Goal: Information Seeking & Learning: Learn about a topic

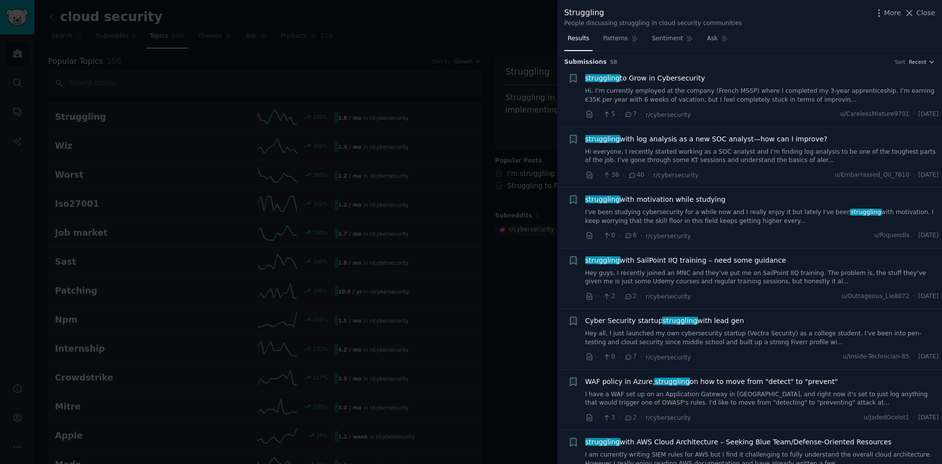
scroll to position [2552, 0]
click at [705, 327] on div "Cyber Security startup struggling with lead gen Hey all, I just launched my own…" at bounding box center [762, 331] width 354 height 31
click at [705, 325] on span "Cyber Security startup struggling with lead gen" at bounding box center [664, 321] width 159 height 10
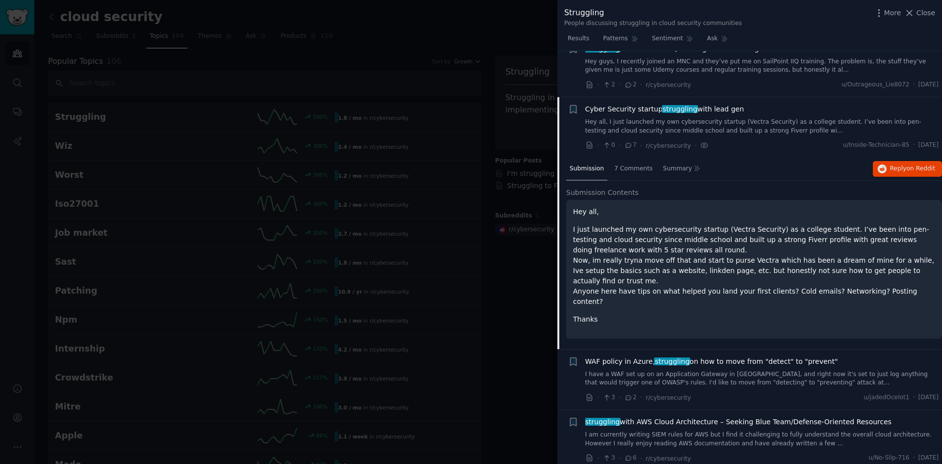
scroll to position [209, 0]
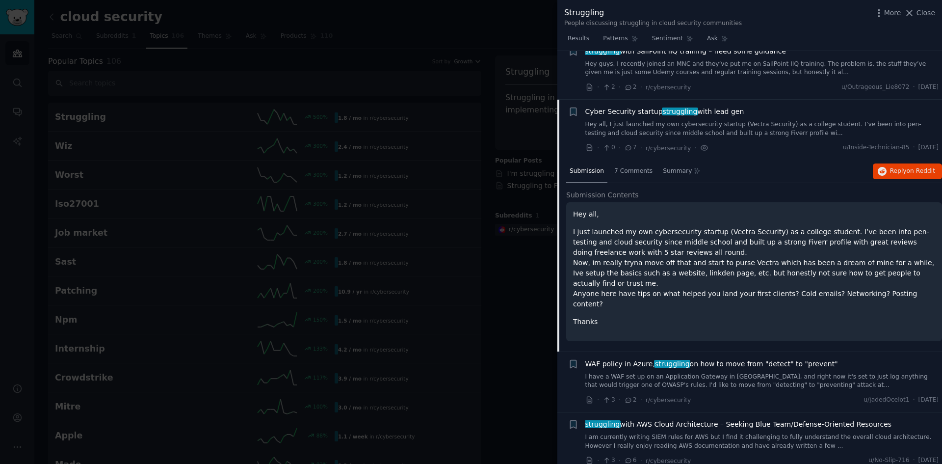
click at [770, 359] on span "WAF policy in Azure, struggling on how to move from "detect" to "prevent"" at bounding box center [711, 364] width 253 height 10
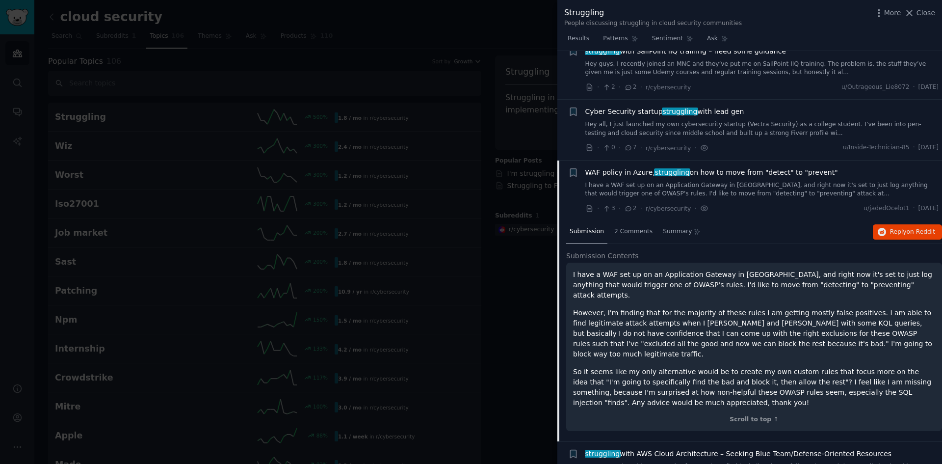
scroll to position [318, 0]
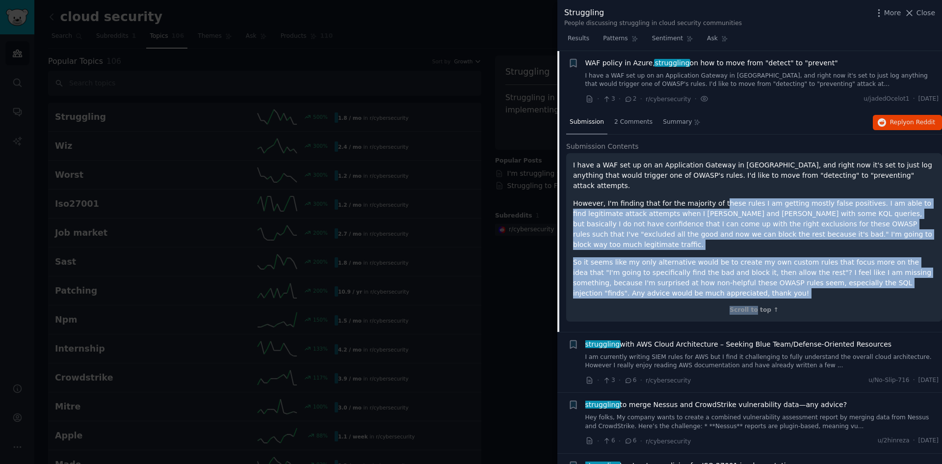
drag, startPoint x: 757, startPoint y: 289, endPoint x: 659, endPoint y: 159, distance: 162.2
click at [704, 186] on div "I have a WAF set up on an Application Gateway in Azure, and right now it's set …" at bounding box center [754, 237] width 376 height 168
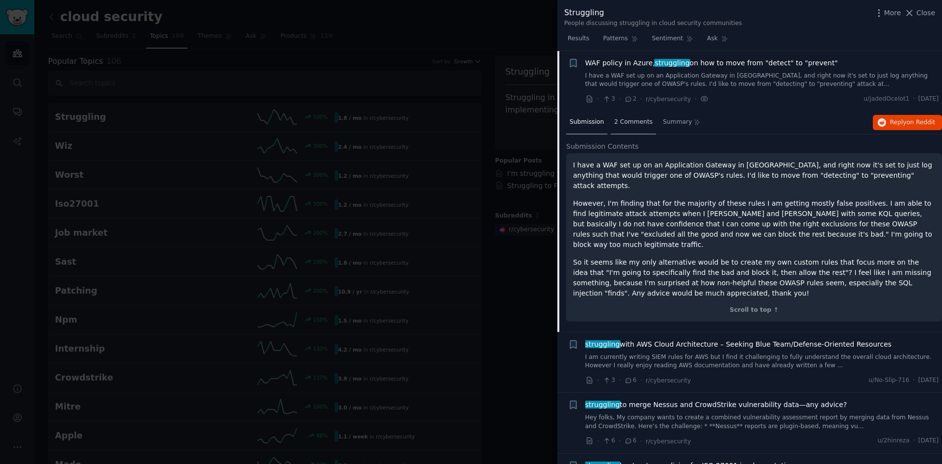
click at [622, 125] on span "2 Comments" at bounding box center [633, 122] width 38 height 9
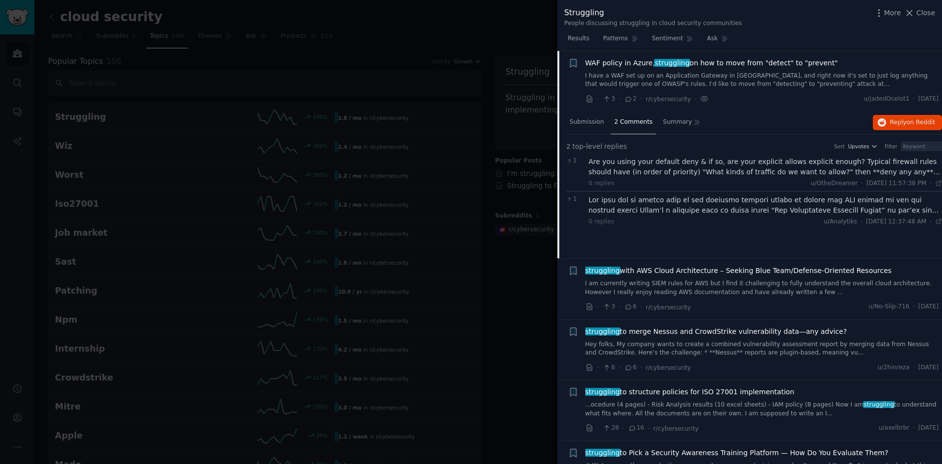
click at [441, 283] on div at bounding box center [471, 232] width 942 height 464
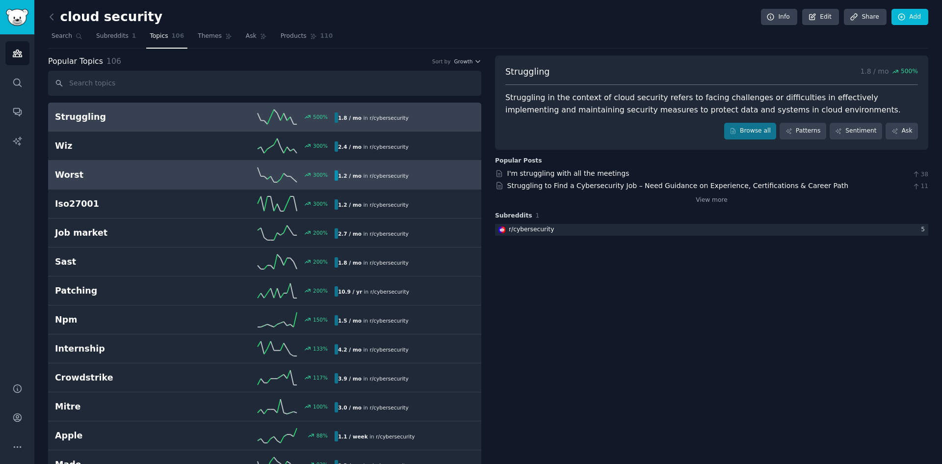
click at [197, 176] on div "300 %" at bounding box center [265, 174] width 140 height 15
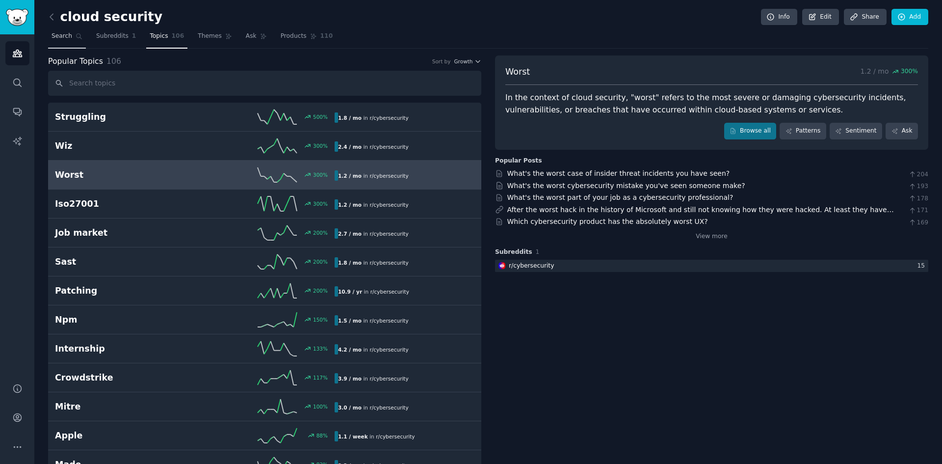
click at [58, 34] on span "Search" at bounding box center [62, 36] width 21 height 9
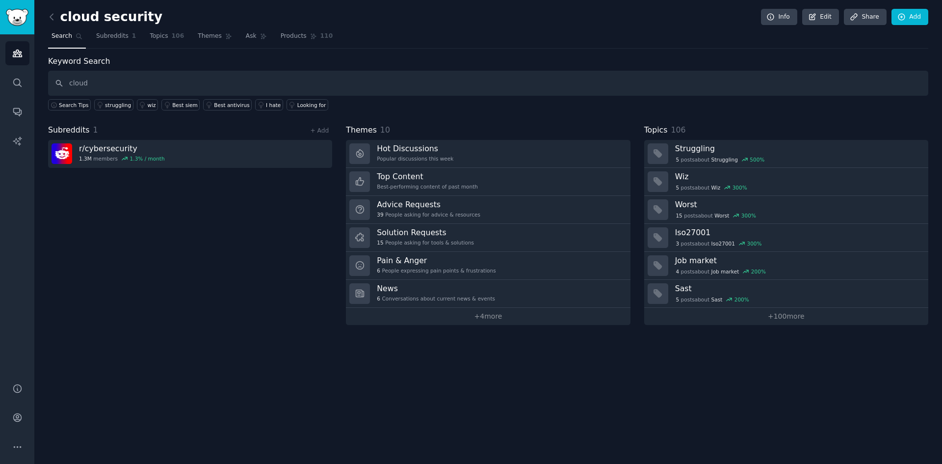
type input "cloud"
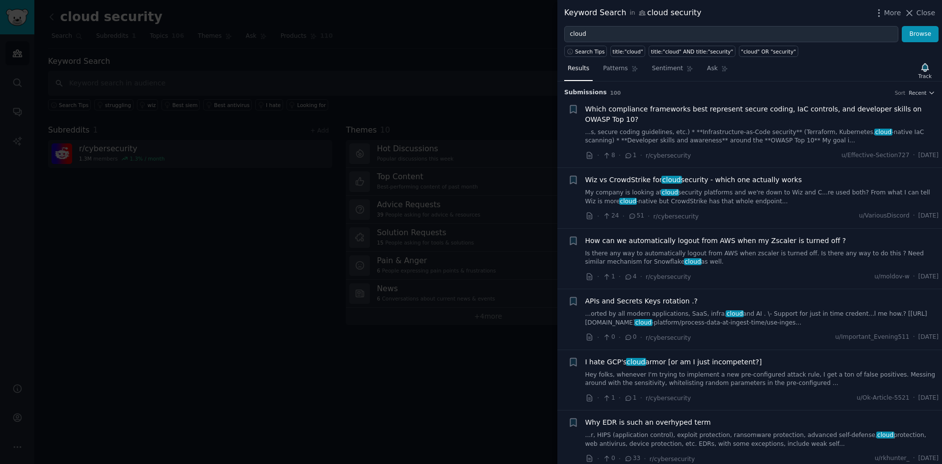
click at [198, 281] on div at bounding box center [471, 232] width 942 height 464
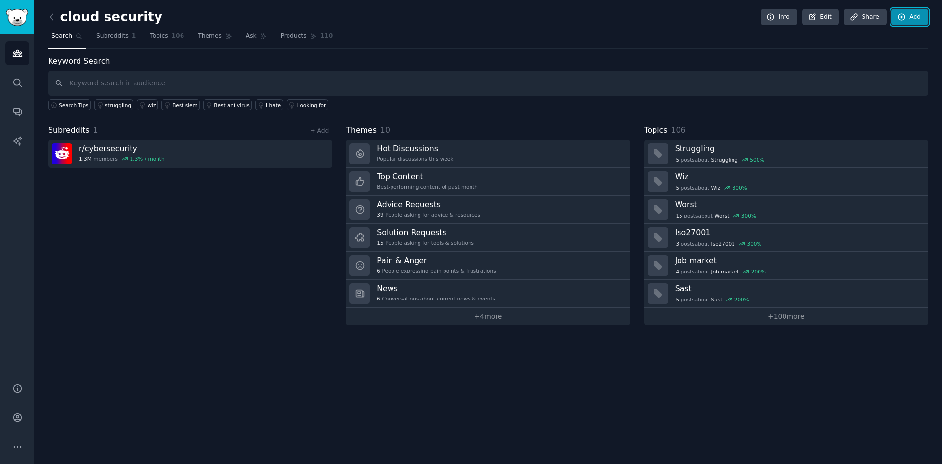
click at [914, 19] on link "Add" at bounding box center [910, 17] width 37 height 17
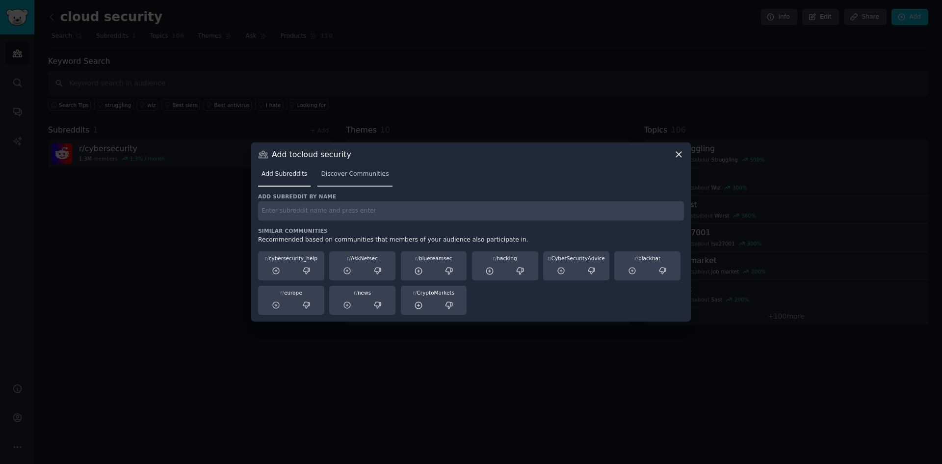
click at [345, 175] on span "Discover Communities" at bounding box center [355, 174] width 68 height 9
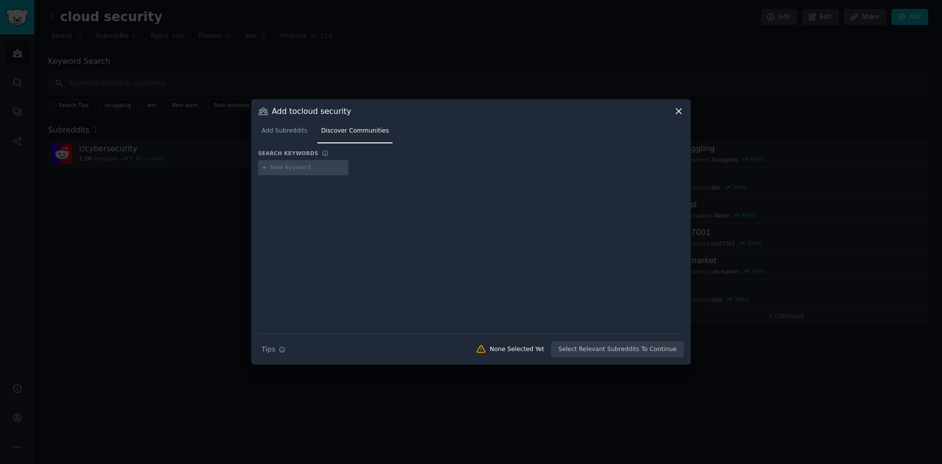
click at [319, 167] on input "text" at bounding box center [307, 167] width 75 height 9
type input "cloud"
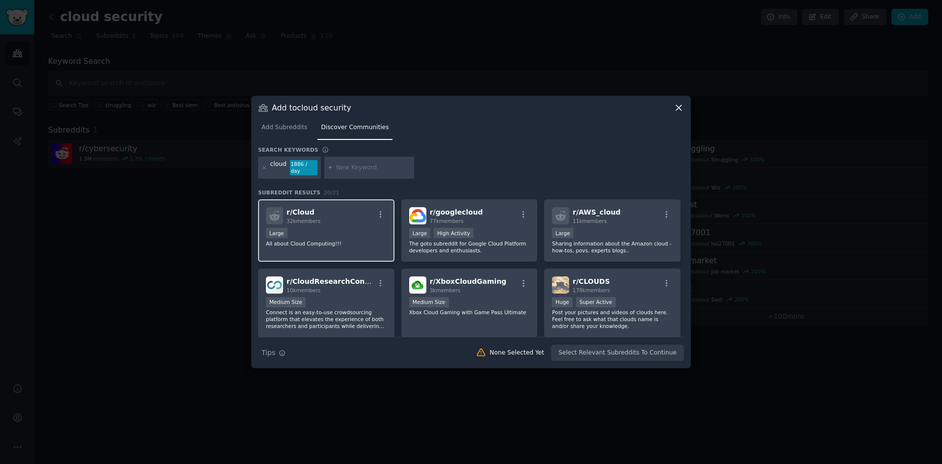
click at [362, 228] on div "Large" at bounding box center [326, 234] width 121 height 12
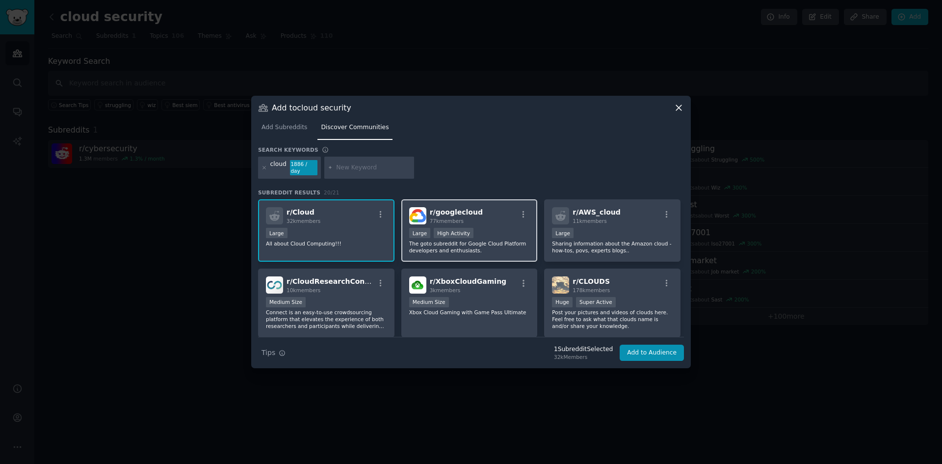
click at [491, 232] on div "Large High Activity" at bounding box center [469, 234] width 121 height 12
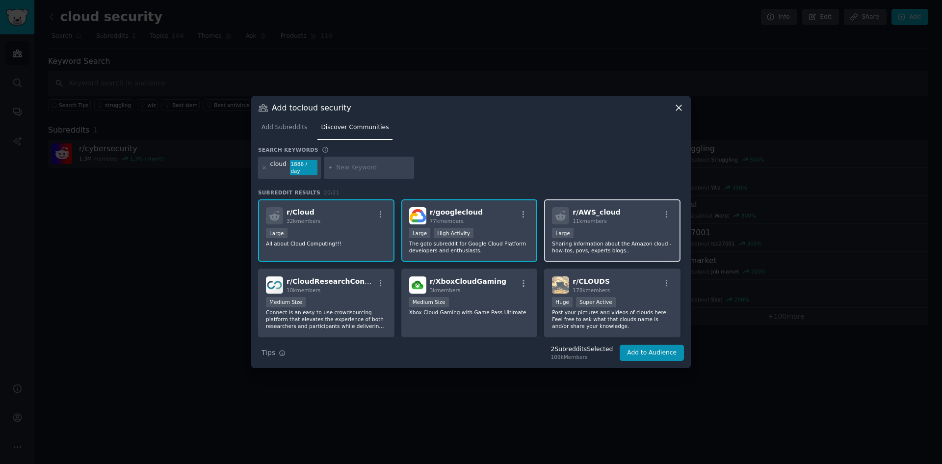
click at [612, 240] on p "Sharing information about the Amazon cloud - how-tos, povs, experts blogs.." at bounding box center [612, 247] width 121 height 14
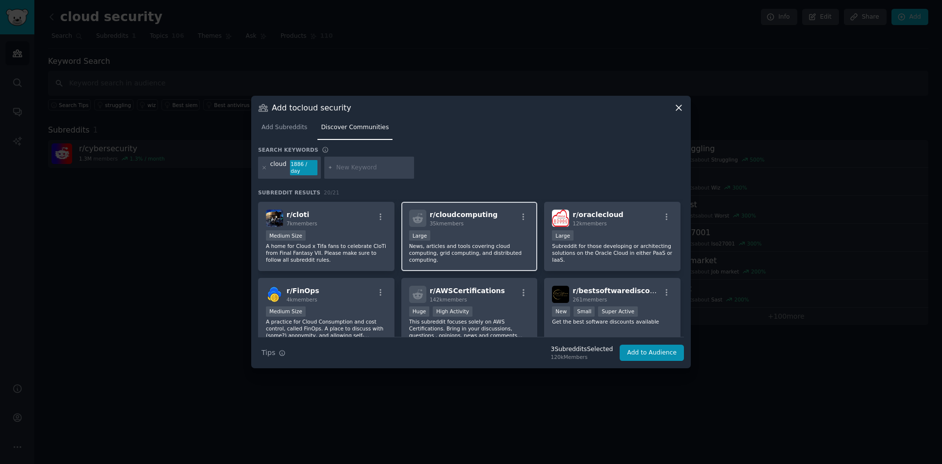
scroll to position [294, 0]
click at [440, 253] on div "r/ cloudcomputing 35k members Large News, articles and tools covering cloud com…" at bounding box center [469, 235] width 136 height 69
click at [357, 306] on div "Medium Size" at bounding box center [326, 312] width 121 height 12
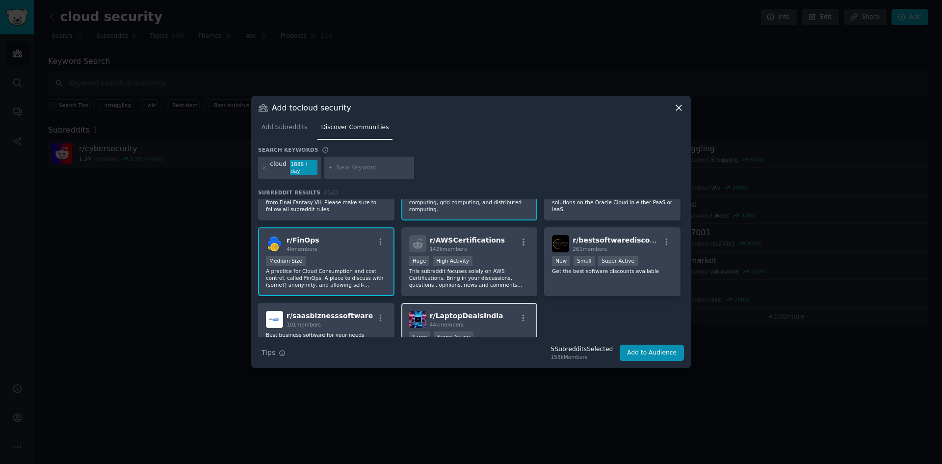
scroll to position [393, 0]
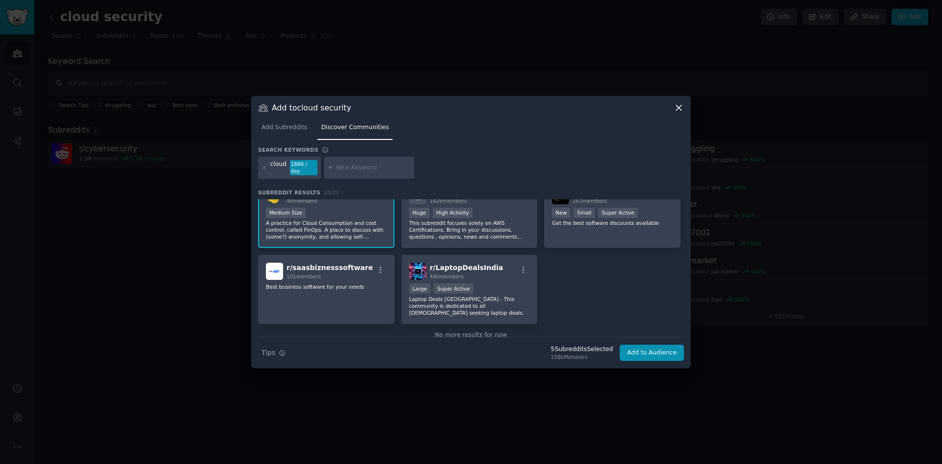
click at [352, 163] on input "text" at bounding box center [373, 167] width 75 height 9
type input "devops"
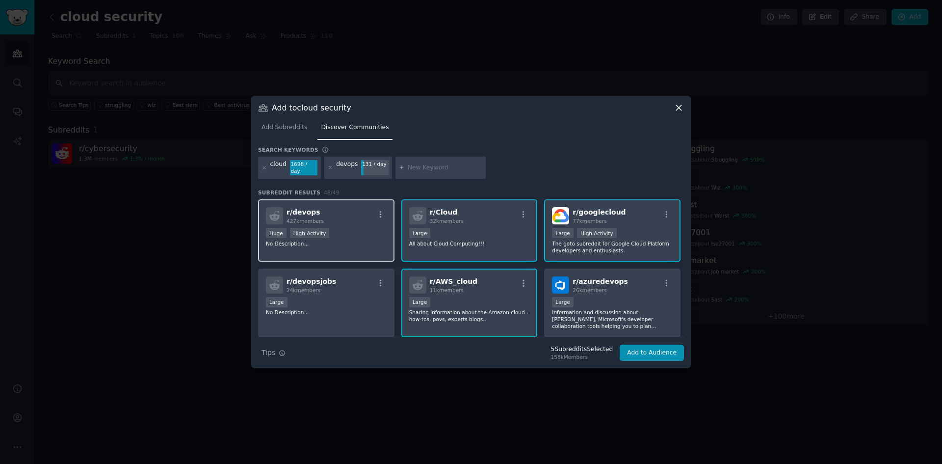
click at [349, 236] on div "Huge High Activity" at bounding box center [326, 234] width 121 height 12
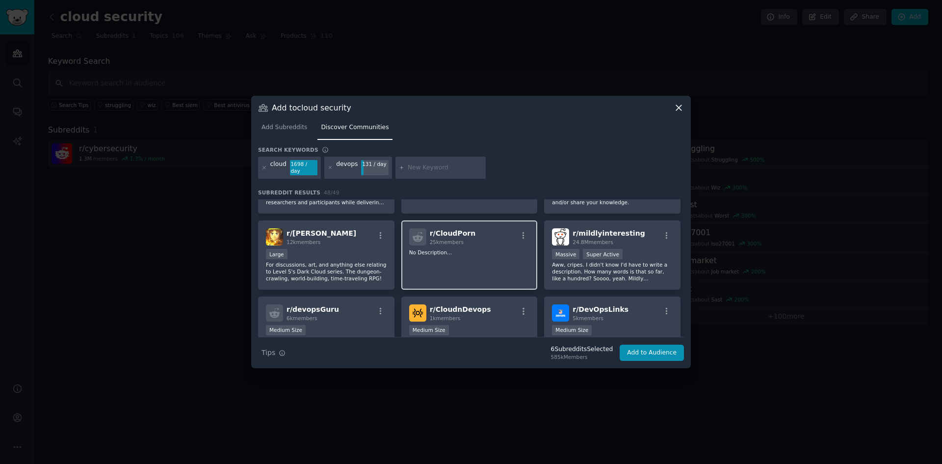
scroll to position [344, 0]
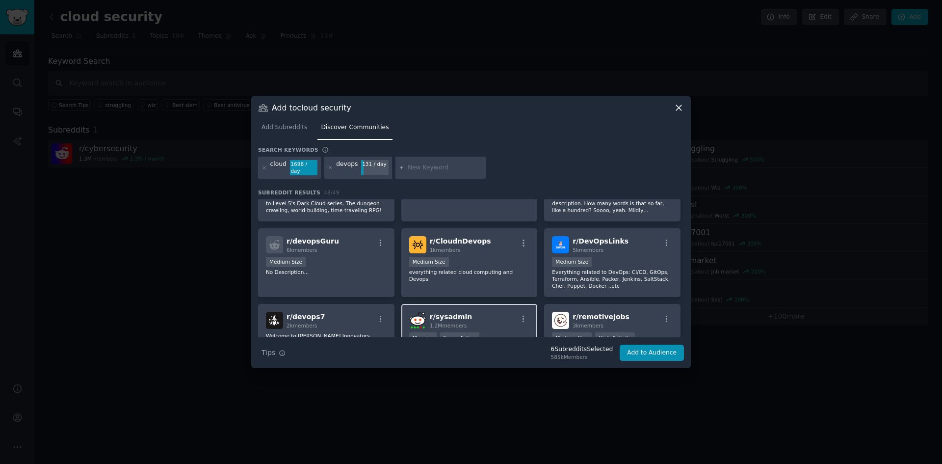
click at [475, 313] on div "r/ sysadmin 1.2M members" at bounding box center [469, 320] width 121 height 17
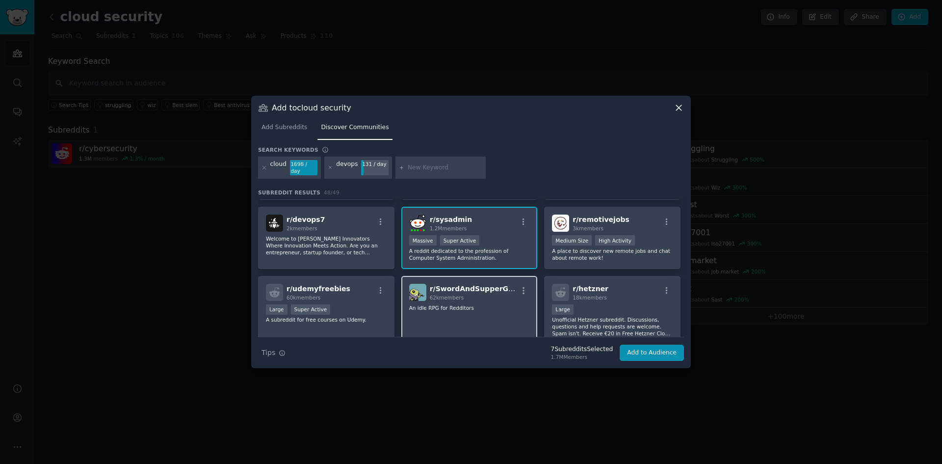
scroll to position [442, 0]
click at [672, 348] on button "Add to Audience" at bounding box center [652, 352] width 64 height 17
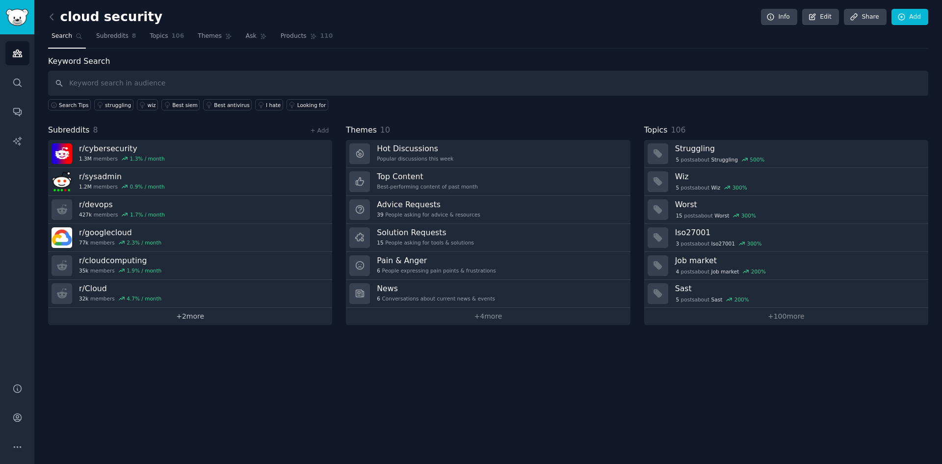
click at [265, 316] on link "+ 2 more" at bounding box center [190, 316] width 284 height 17
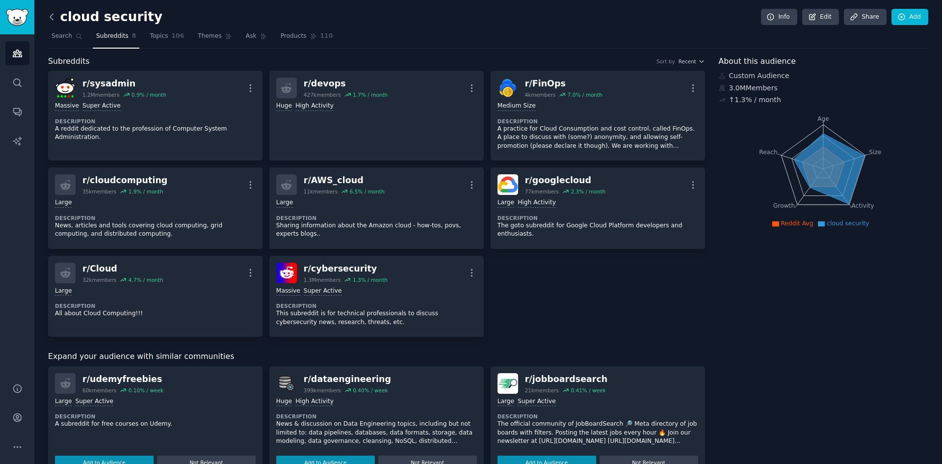
click at [53, 15] on icon at bounding box center [52, 17] width 10 height 10
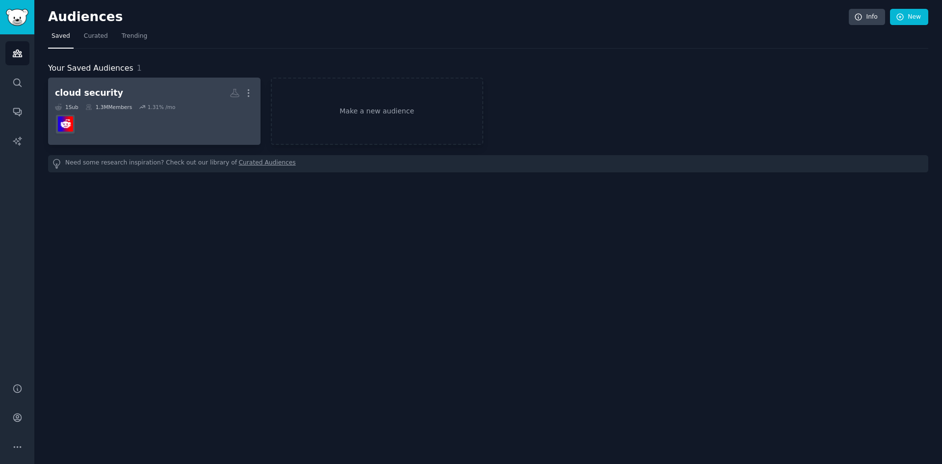
click at [164, 99] on h2 "cloud security More" at bounding box center [154, 92] width 199 height 17
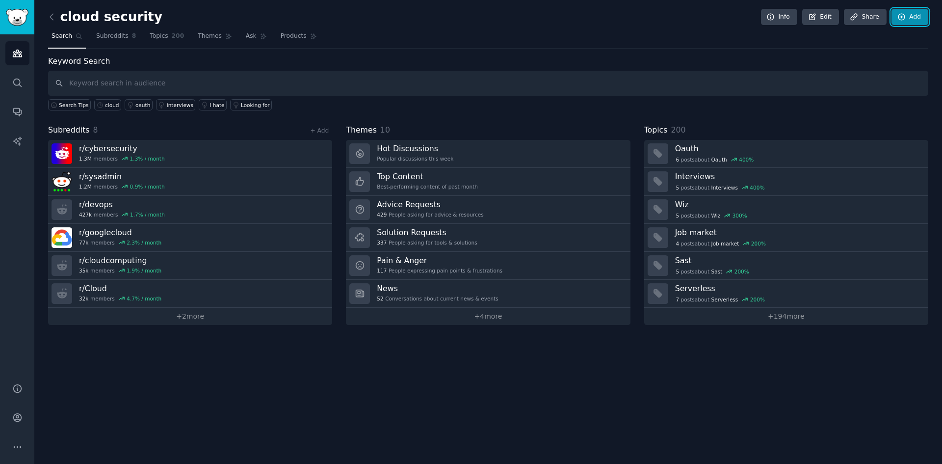
click at [918, 18] on link "Add" at bounding box center [910, 17] width 37 height 17
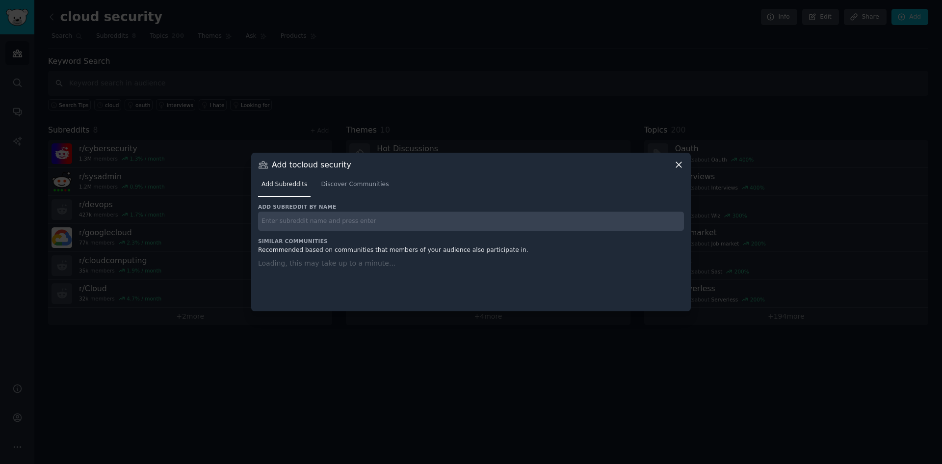
click at [370, 214] on input "text" at bounding box center [471, 221] width 426 height 19
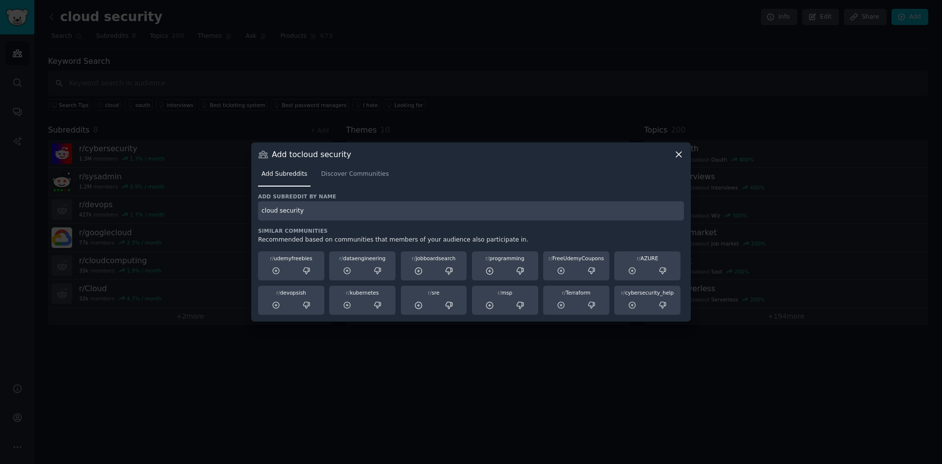
type input "cloud security"
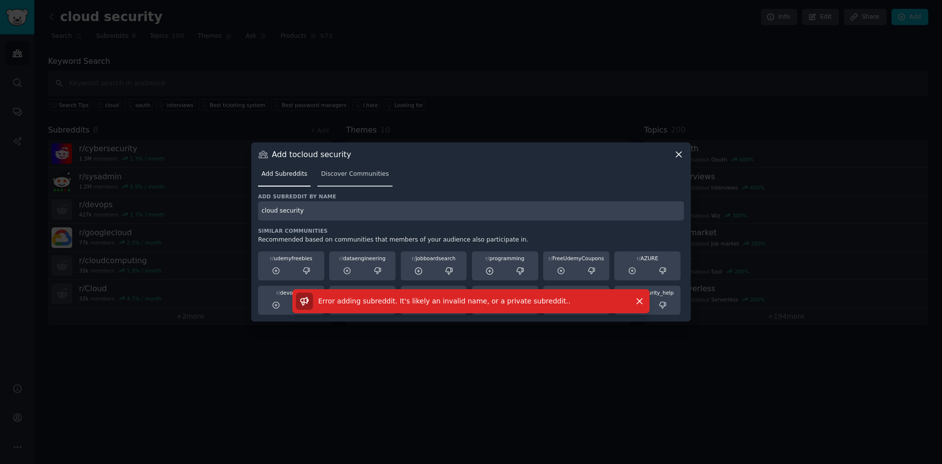
click at [370, 170] on span "Discover Communities" at bounding box center [355, 174] width 68 height 9
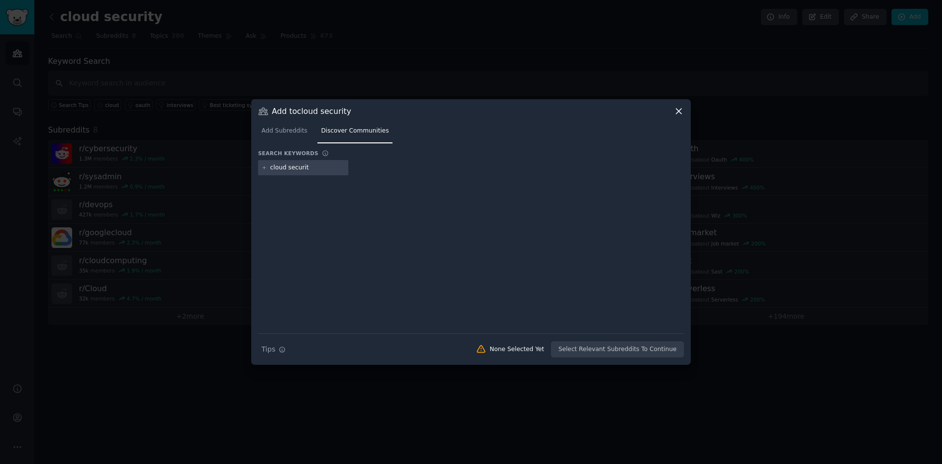
type input "cloud security"
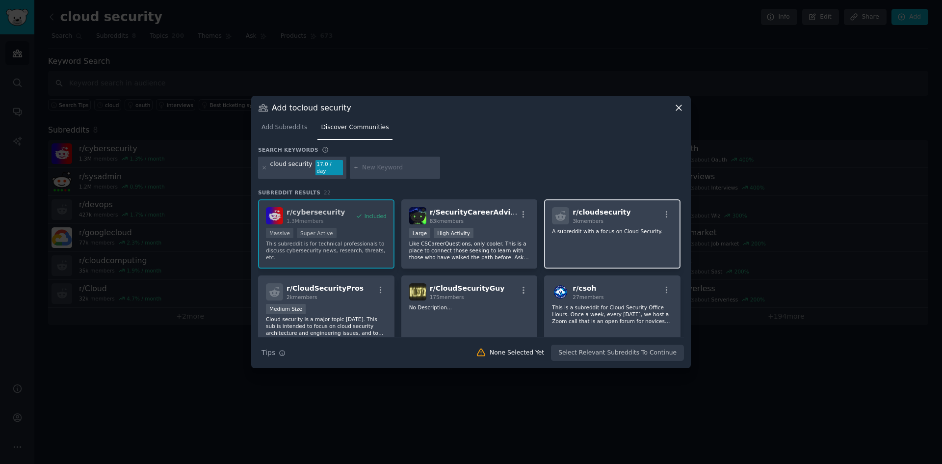
click at [621, 238] on div "r/ cloudsecurity 3k members A subreddit with a focus on Cloud Security." at bounding box center [612, 233] width 136 height 69
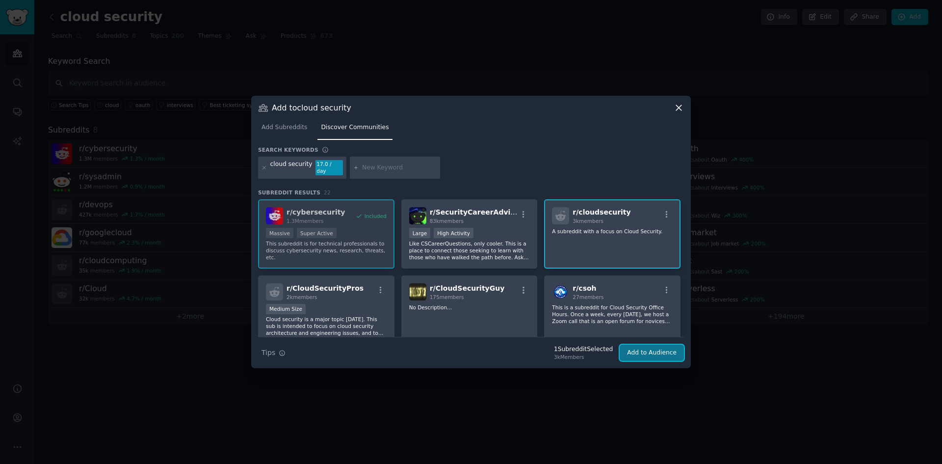
click at [655, 347] on button "Add to Audience" at bounding box center [652, 352] width 64 height 17
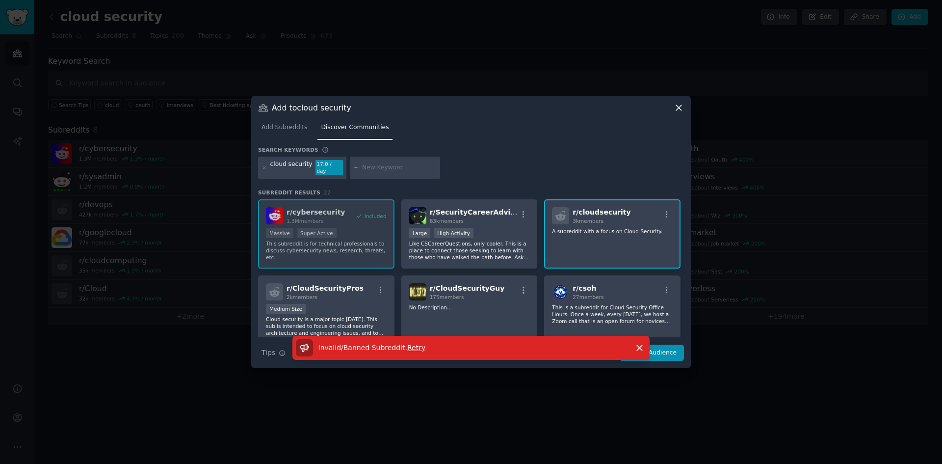
click at [675, 111] on icon at bounding box center [679, 108] width 10 height 10
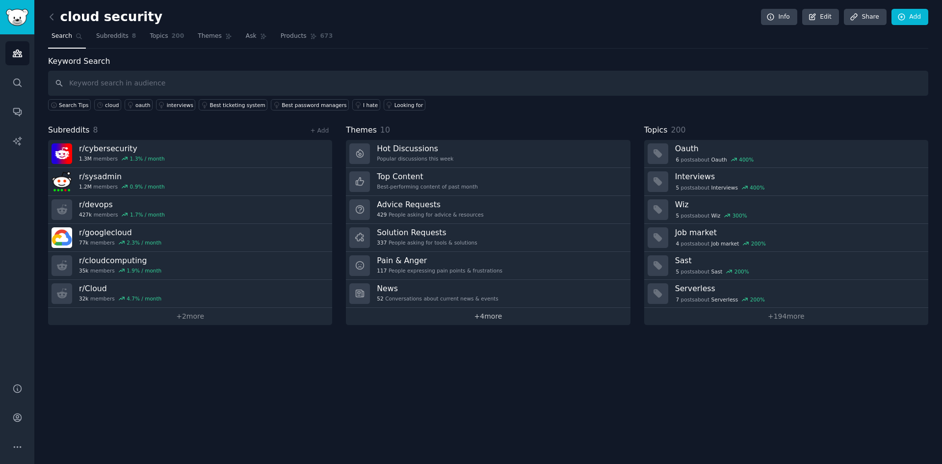
click at [500, 319] on link "+ 4 more" at bounding box center [488, 316] width 284 height 17
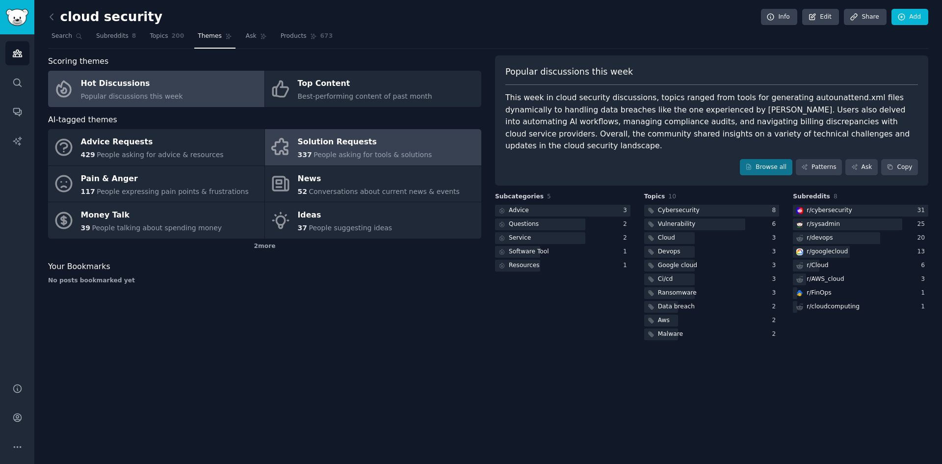
click at [450, 148] on link "Solution Requests 337 People asking for tools & solutions" at bounding box center [373, 147] width 216 height 36
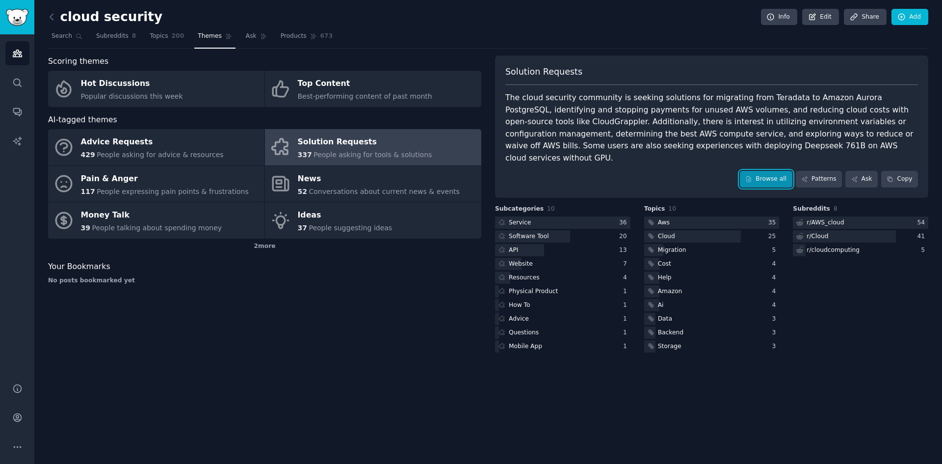
click at [779, 171] on link "Browse all" at bounding box center [766, 179] width 53 height 17
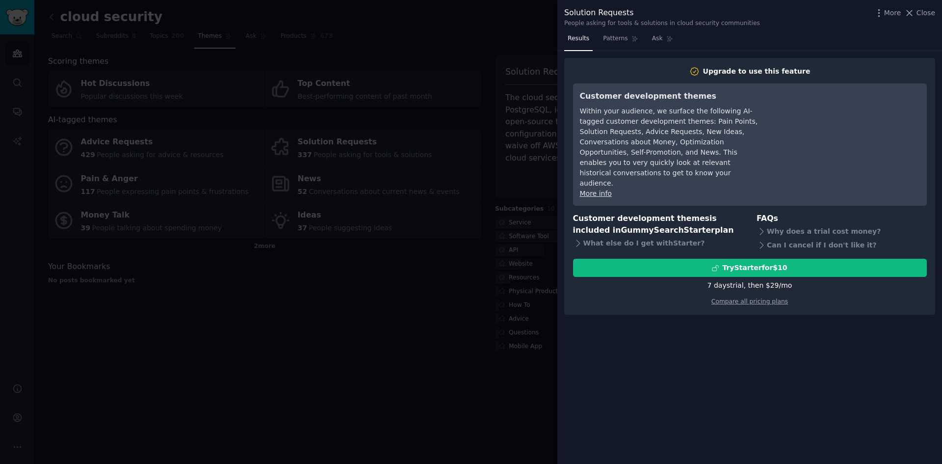
click at [460, 292] on div at bounding box center [471, 232] width 942 height 464
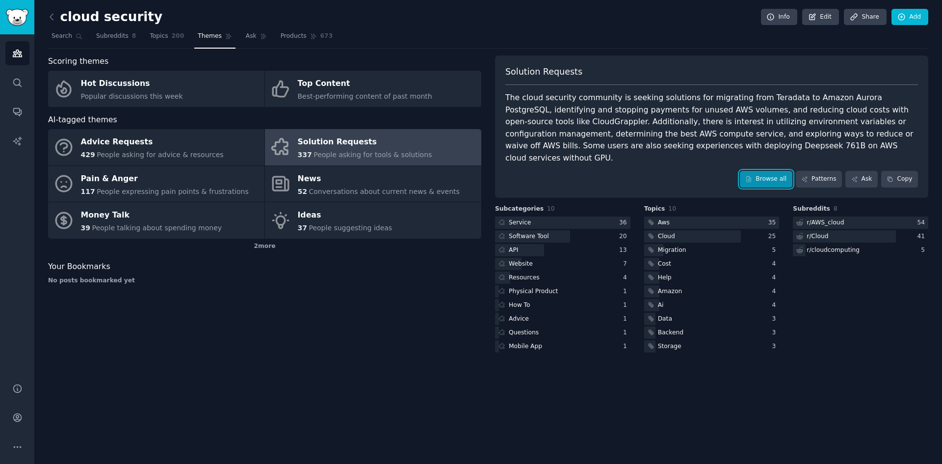
click at [777, 171] on link "Browse all" at bounding box center [766, 179] width 53 height 17
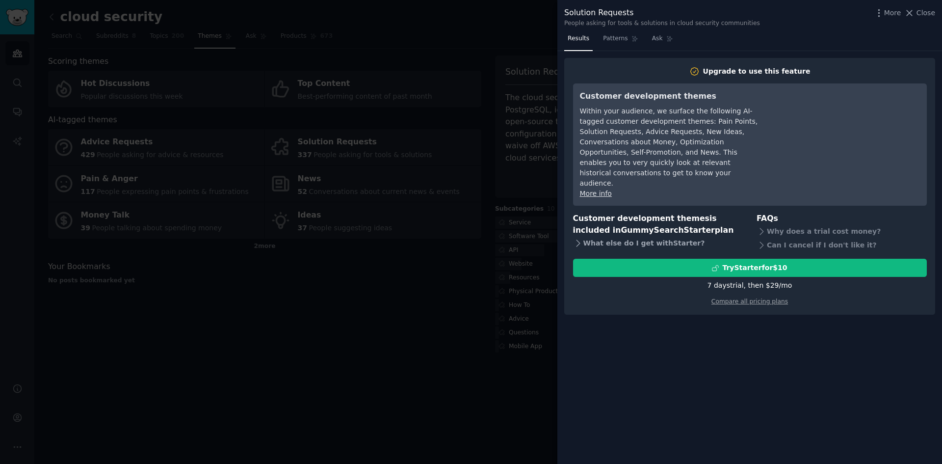
click at [653, 237] on div "What else do I get with Starter ?" at bounding box center [658, 244] width 170 height 14
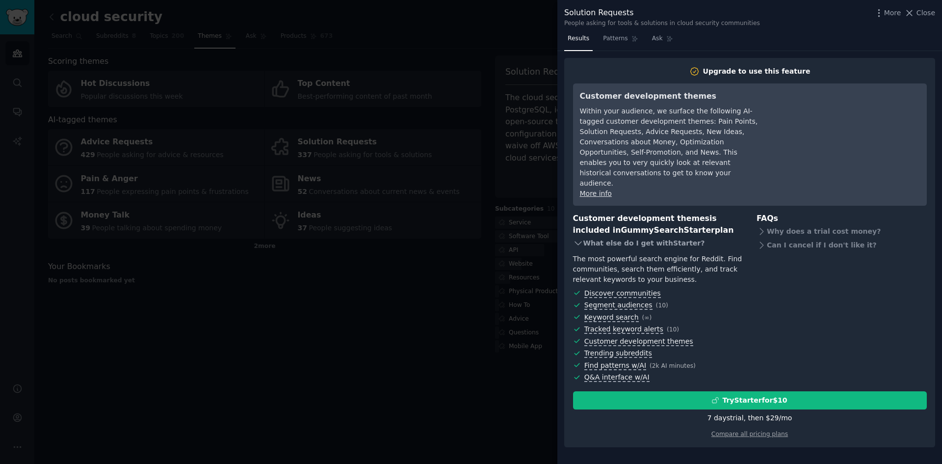
click at [653, 237] on div "What else do I get with Starter ?" at bounding box center [658, 244] width 170 height 14
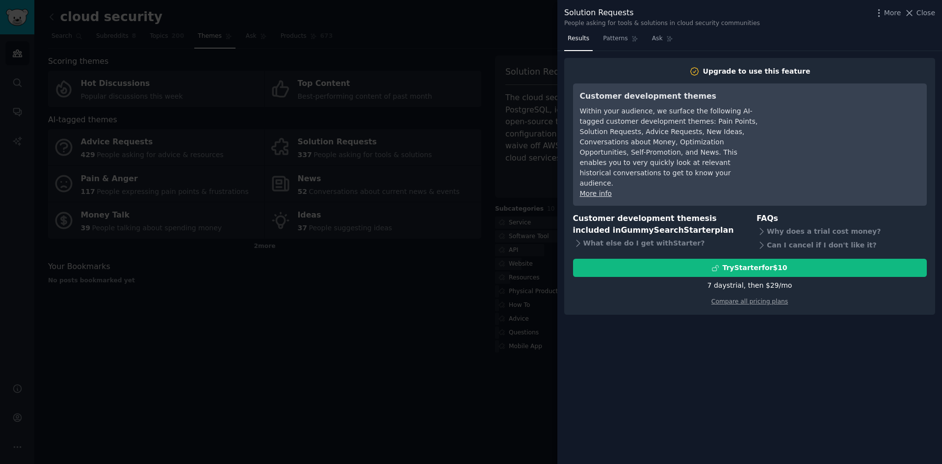
click at [416, 302] on div at bounding box center [471, 232] width 942 height 464
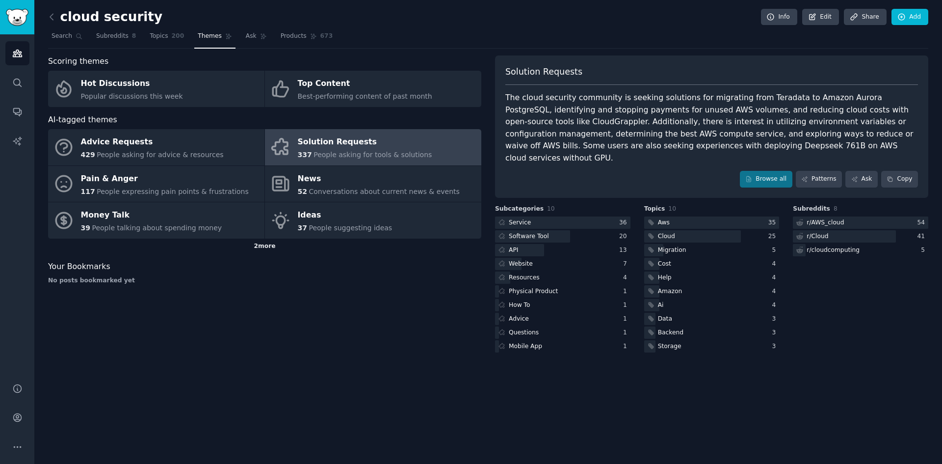
click at [265, 245] on div "2 more" at bounding box center [264, 246] width 433 height 16
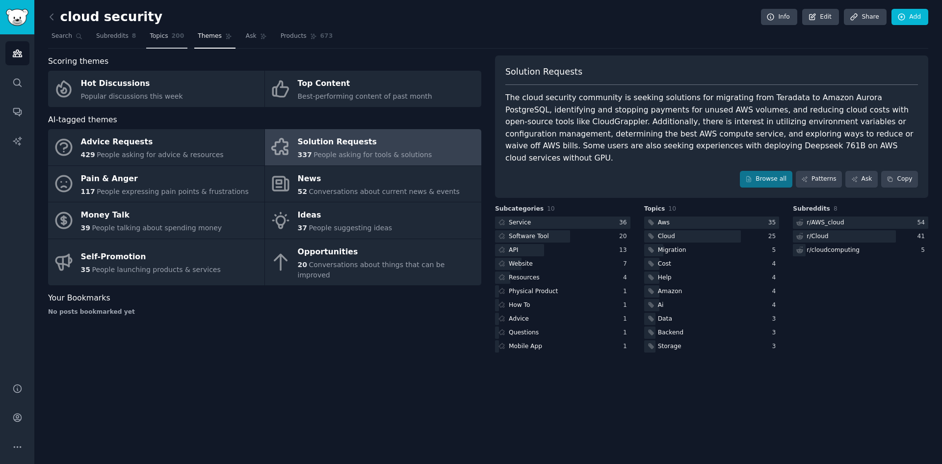
click at [155, 36] on span "Topics" at bounding box center [159, 36] width 18 height 9
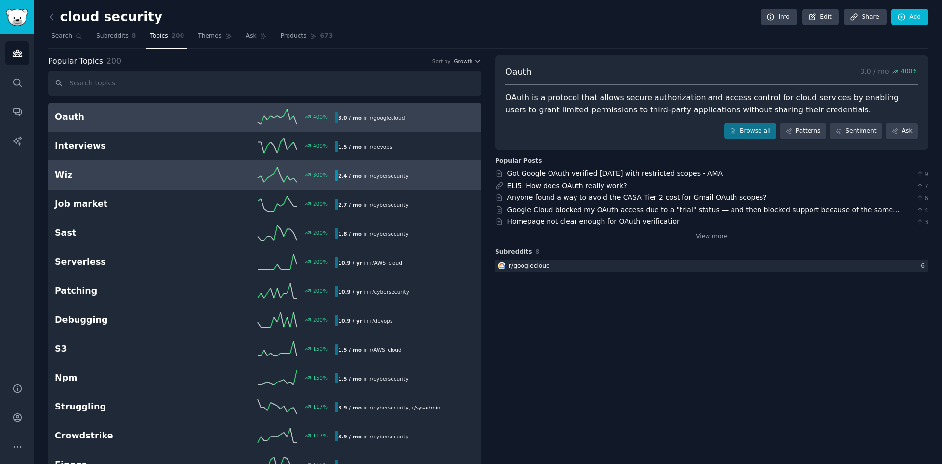
click at [181, 169] on div "Wiz 300 % 2.4 / mo in r/ cybersecurity" at bounding box center [265, 174] width 420 height 15
